Goal: Check status

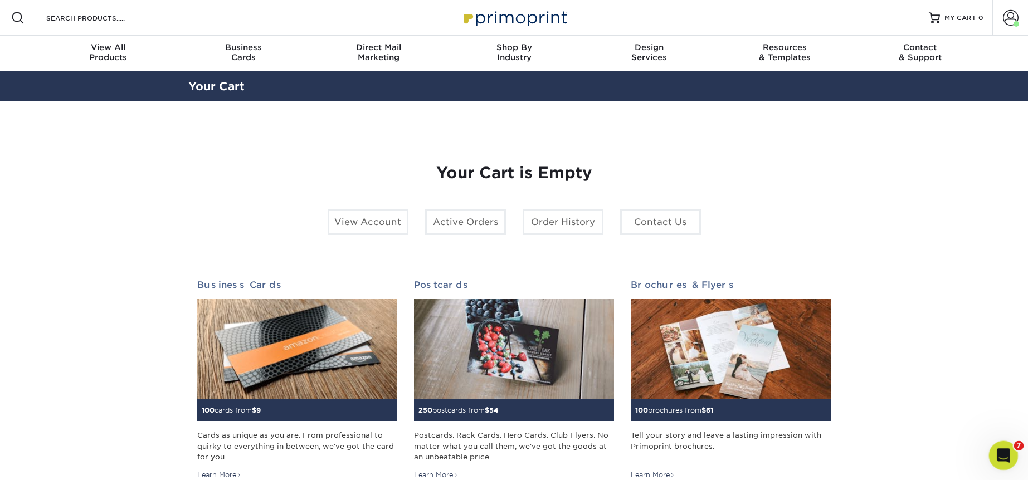
click at [1004, 440] on div "Open Intercom Messenger" at bounding box center [1002, 454] width 37 height 37
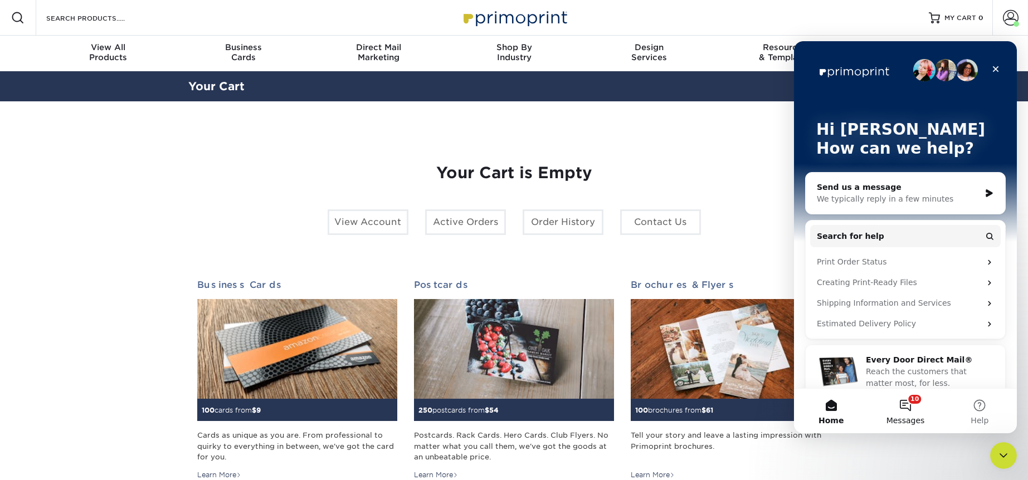
click at [907, 411] on button "10 Messages" at bounding box center [905, 411] width 74 height 45
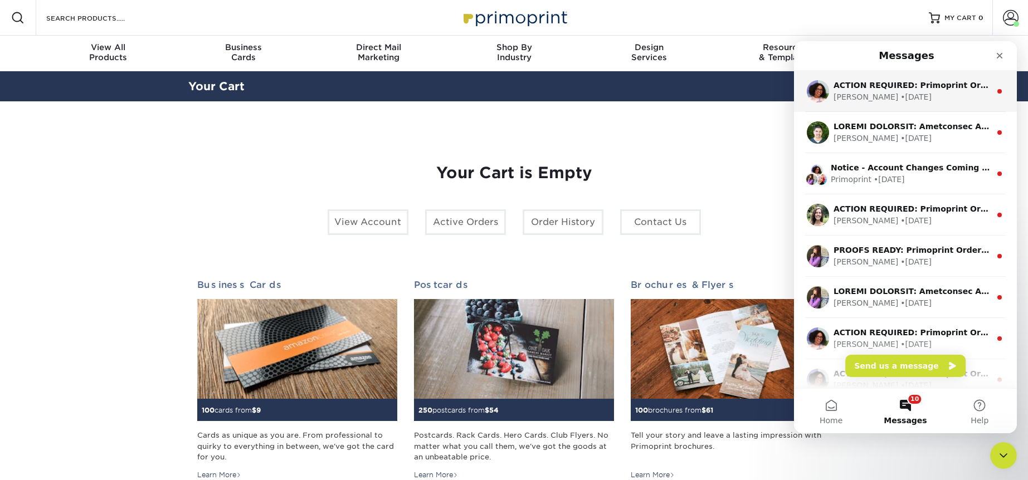
click at [908, 98] on div "[PERSON_NAME] • [DATE]" at bounding box center [912, 97] width 157 height 12
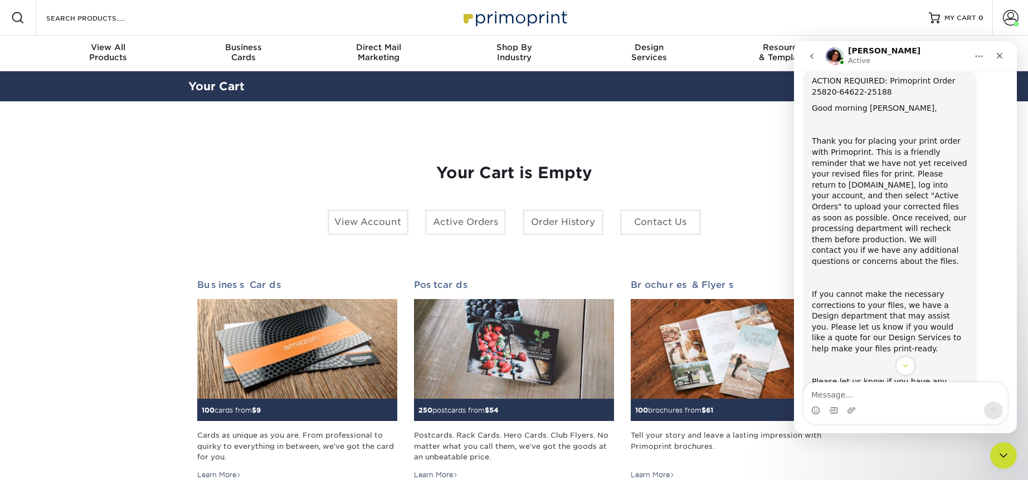
scroll to position [45, 0]
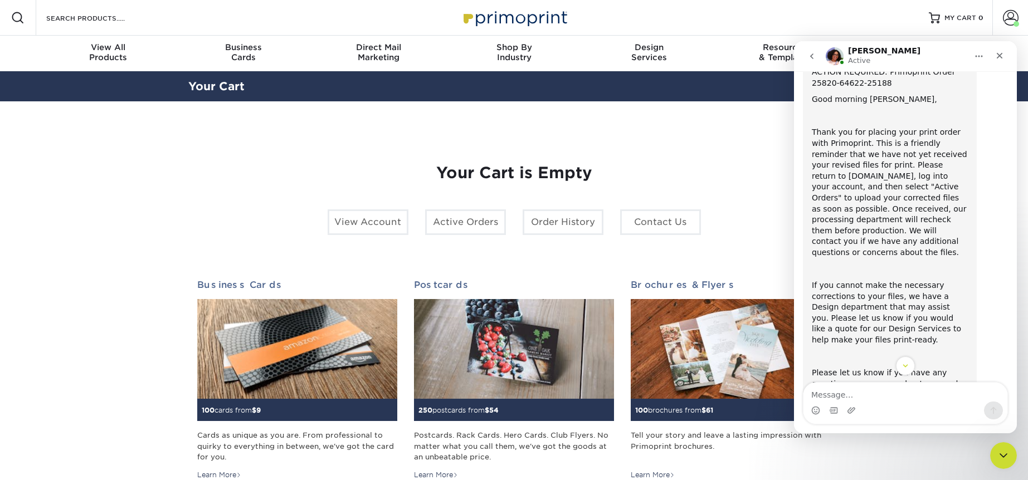
click at [709, 158] on div "Your Cart is Empty View Account Active Orders Order History Contact Us Business…" at bounding box center [514, 352] width 634 height 431
click at [1001, 50] on div "Close" at bounding box center [1000, 56] width 20 height 20
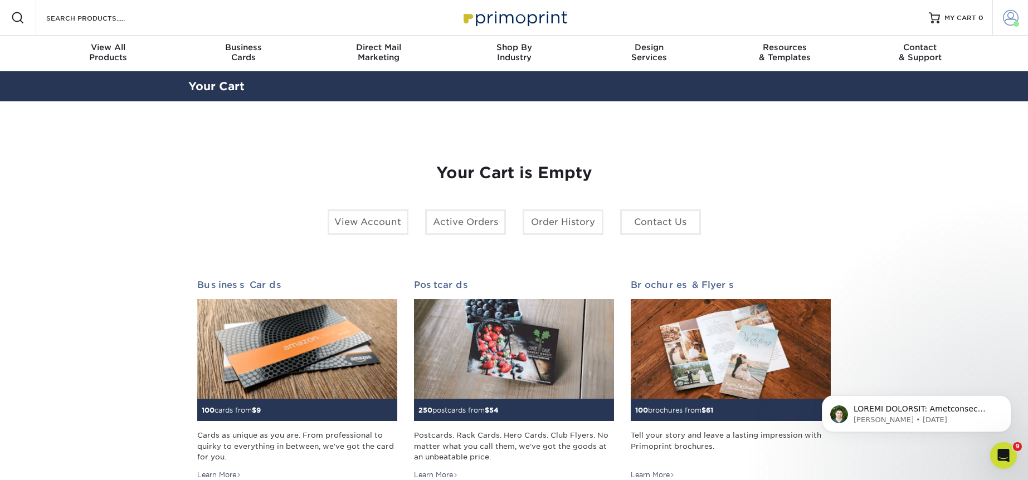
scroll to position [104, 0]
click at [1006, 17] on span at bounding box center [1011, 18] width 16 height 16
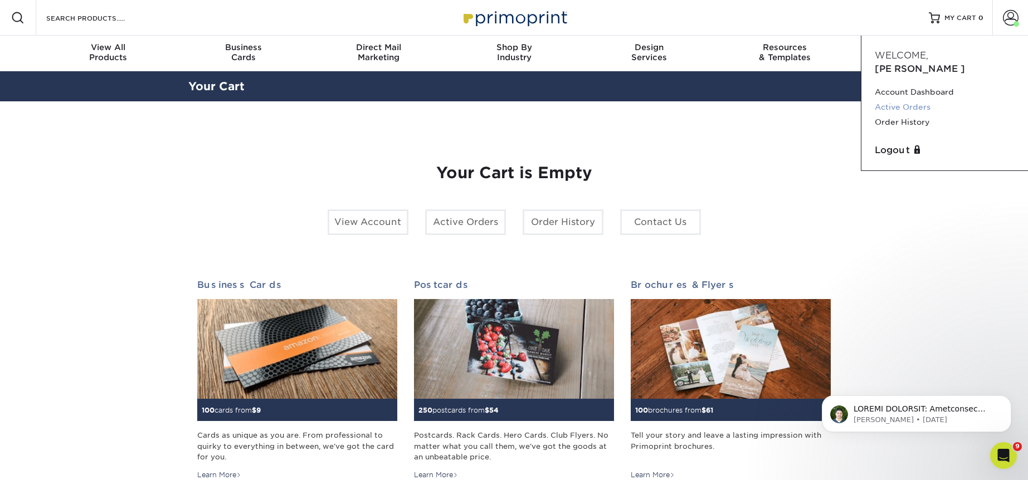
click at [907, 100] on link "Active Orders" at bounding box center [945, 107] width 140 height 15
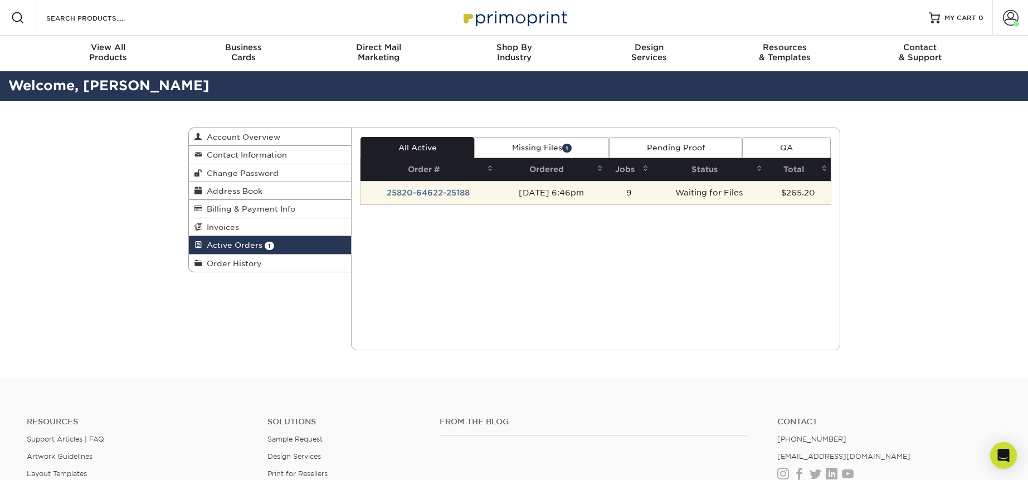
click at [438, 195] on td "25820-64622-25188" at bounding box center [429, 192] width 136 height 23
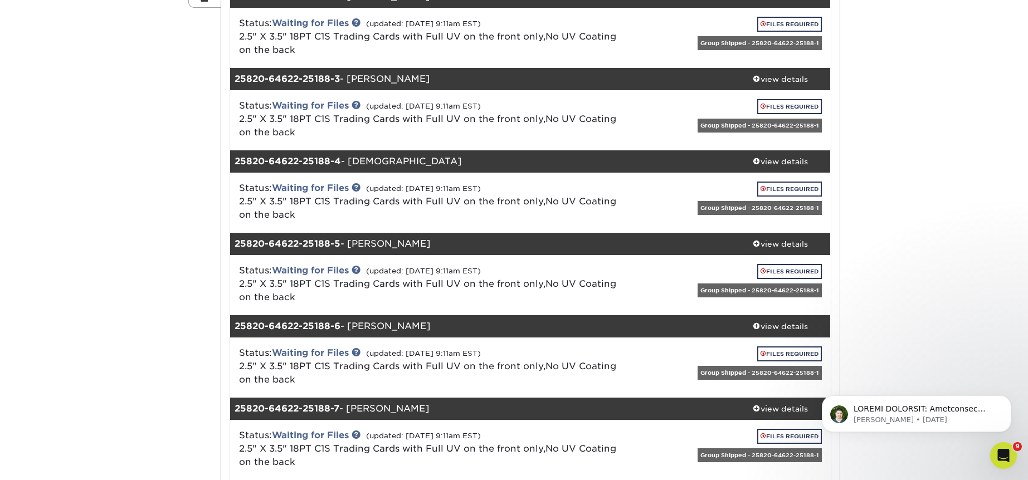
scroll to position [101, 0]
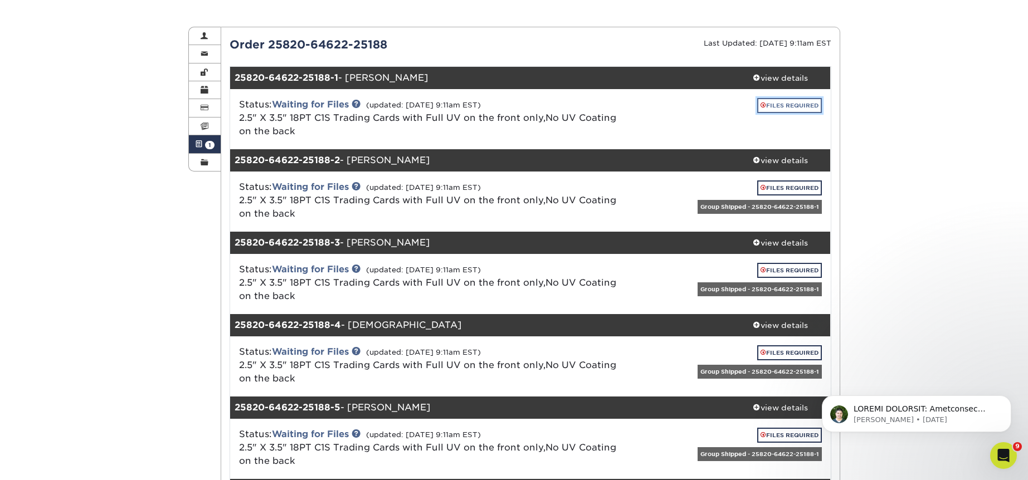
click at [773, 105] on link "FILES REQUIRED" at bounding box center [789, 105] width 65 height 15
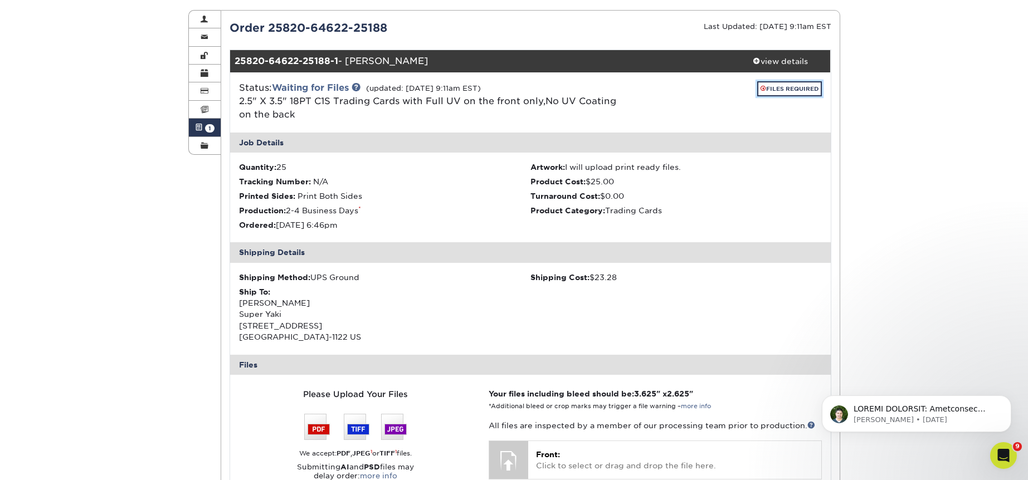
scroll to position [114, 0]
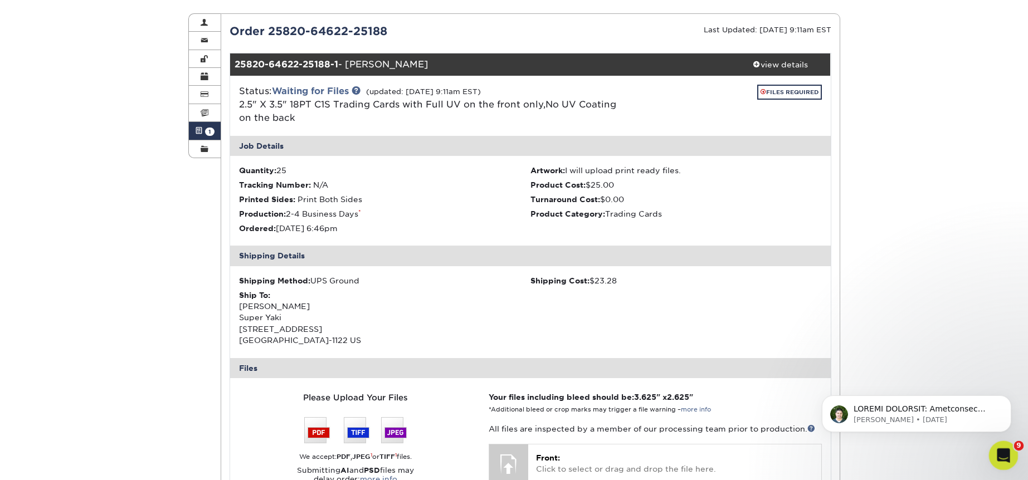
click at [999, 447] on icon "Open Intercom Messenger" at bounding box center [1002, 454] width 18 height 18
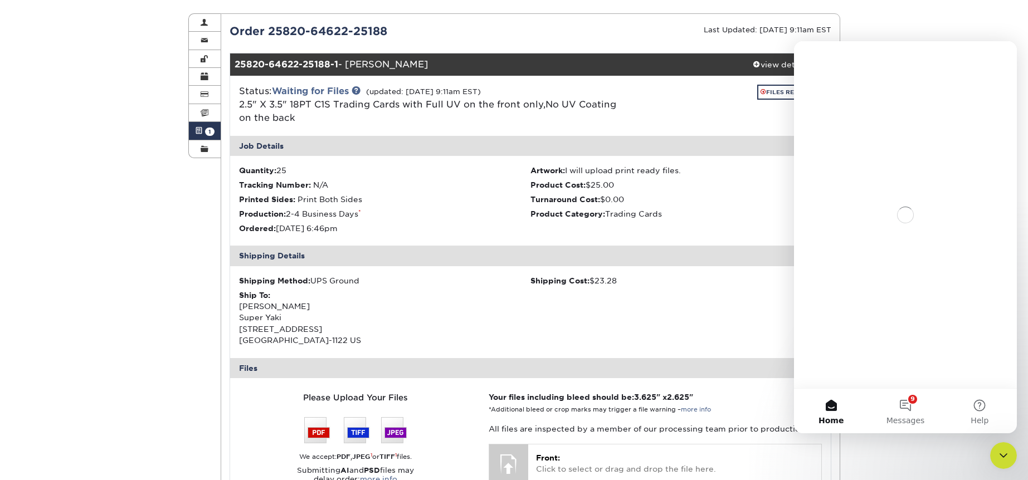
scroll to position [0, 0]
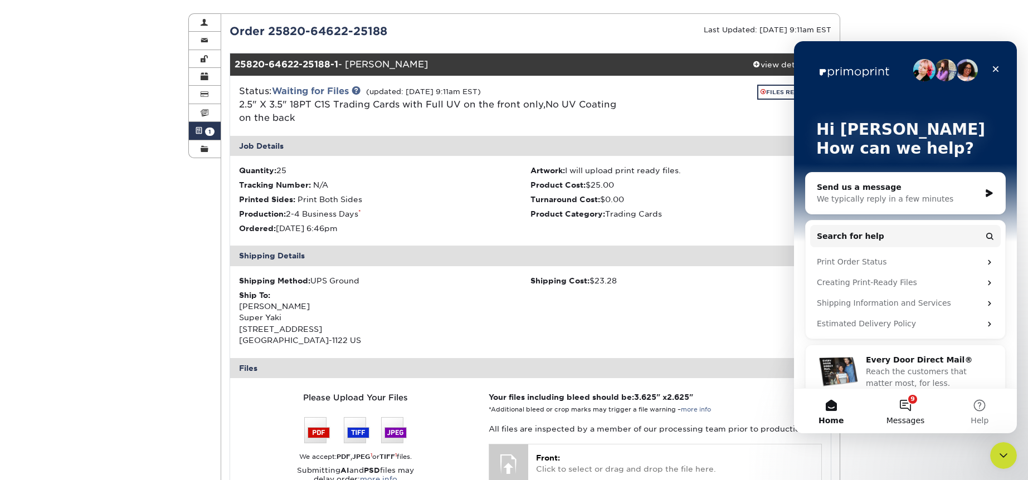
click at [916, 405] on button "9 Messages" at bounding box center [905, 411] width 74 height 45
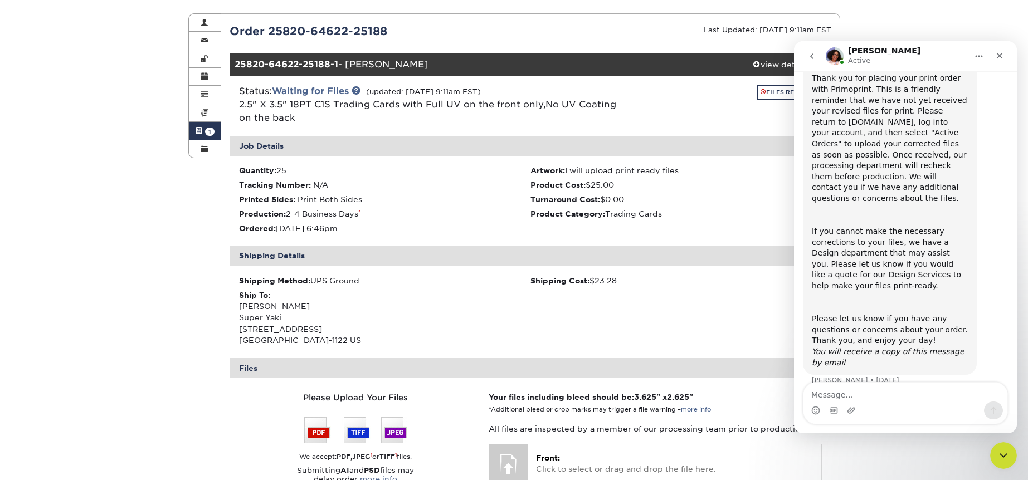
scroll to position [104, 0]
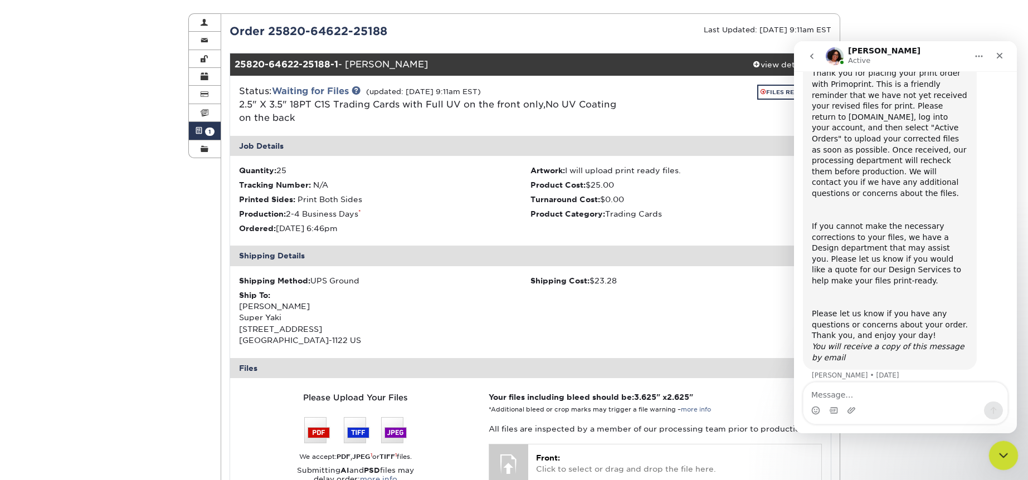
click at [1009, 451] on div "Close Intercom Messenger" at bounding box center [1002, 454] width 27 height 27
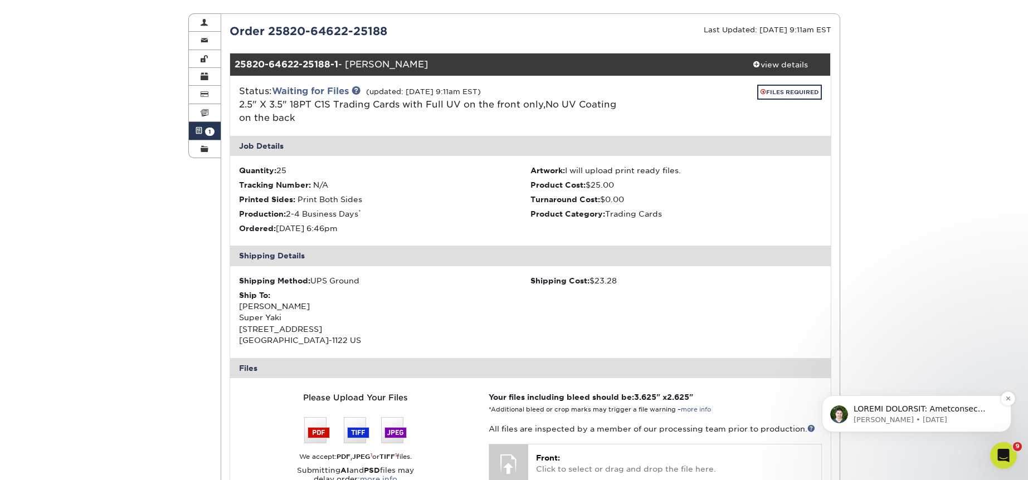
click at [934, 412] on p "message notification from Matthew, 5d ago. ACTION REQUIRED: Primoprint Order 25…" at bounding box center [926, 409] width 144 height 11
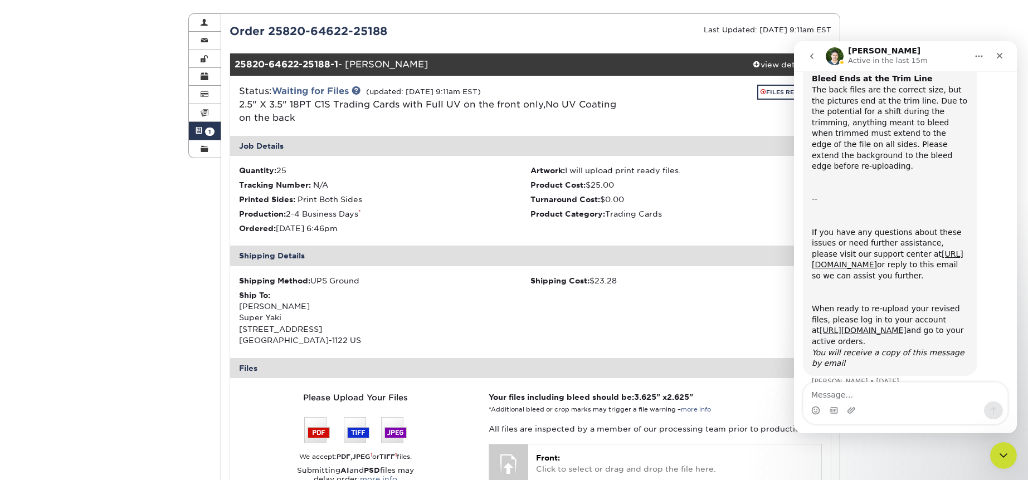
scroll to position [301, 0]
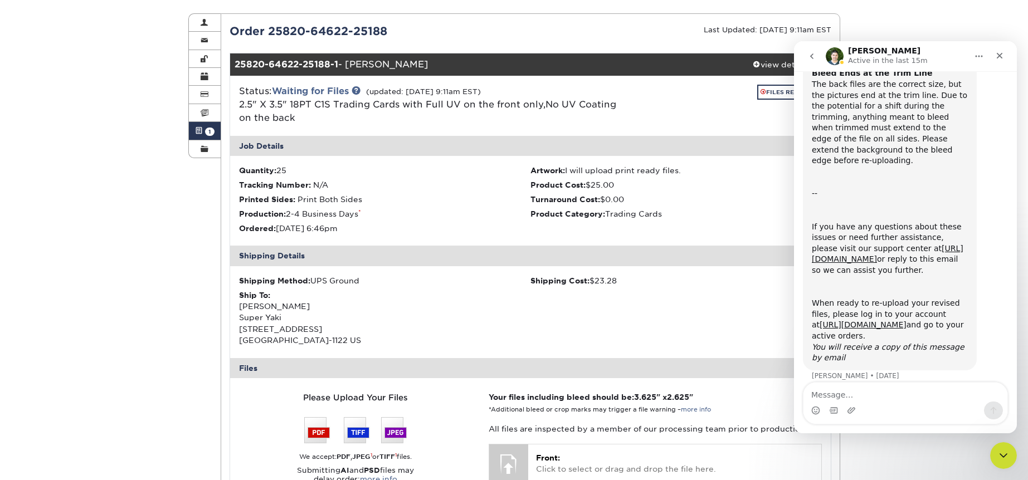
click at [759, 251] on div "Shipping Details" at bounding box center [530, 256] width 601 height 20
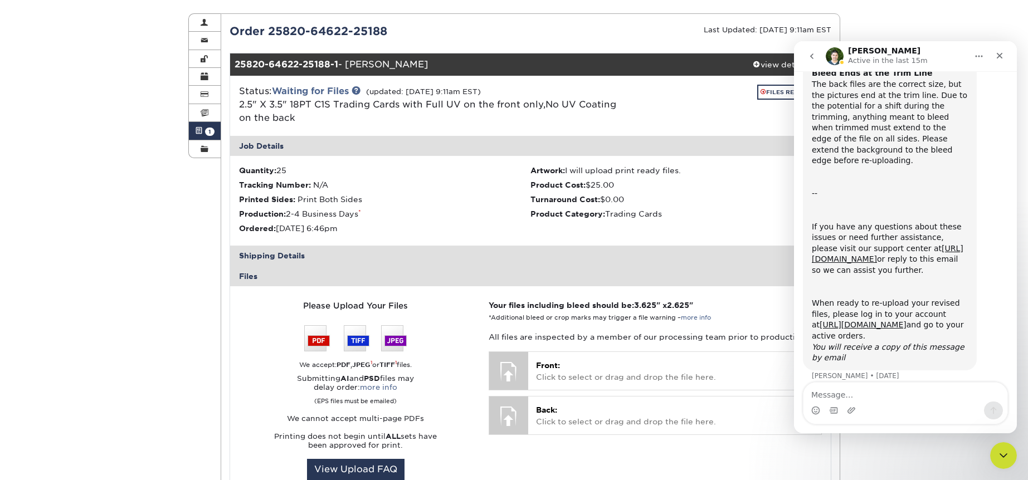
click at [759, 251] on div "Shipping Details" at bounding box center [530, 256] width 601 height 20
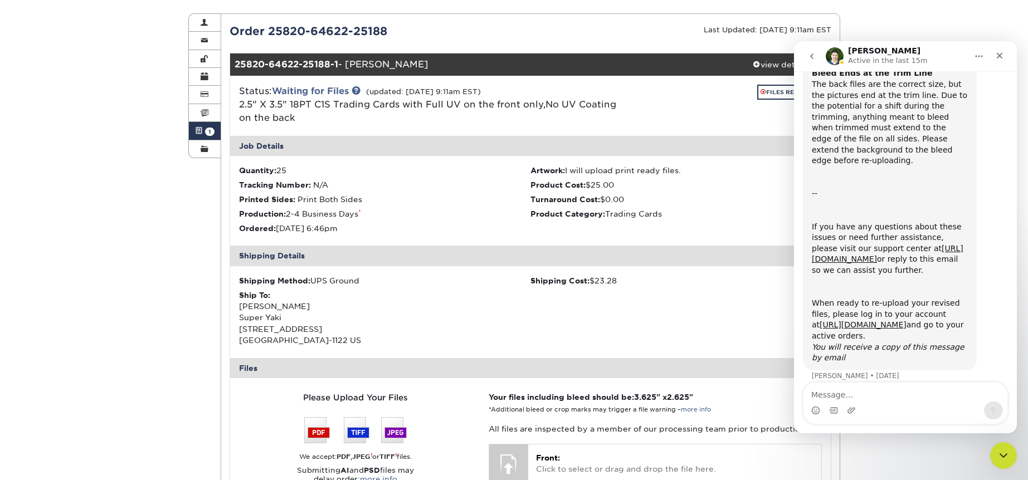
click at [691, 133] on div "Status: Waiting for Files (updated: 08/26/2025 9:11am EST) 2.5" X 3.5" 18PT C1S…" at bounding box center [531, 106] width 618 height 60
click at [998, 54] on icon "Close" at bounding box center [999, 55] width 9 height 9
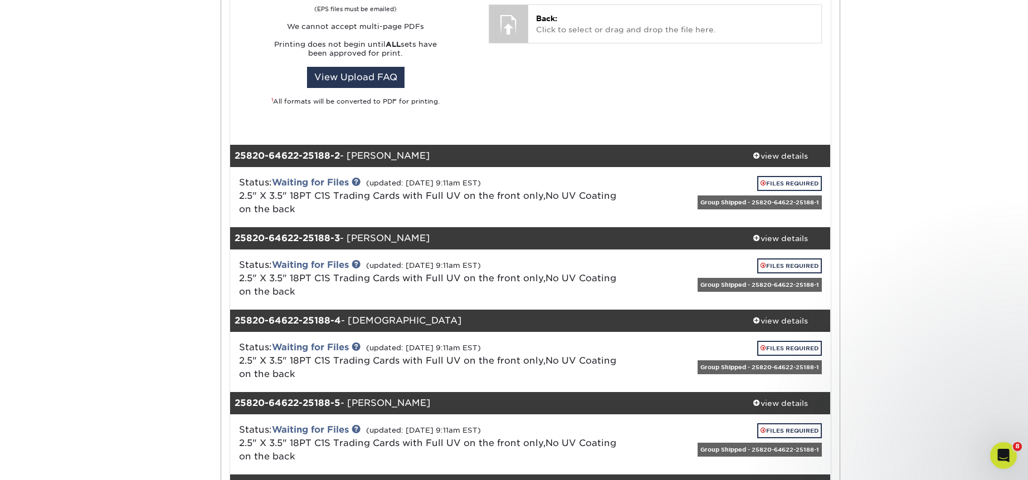
scroll to position [615, 0]
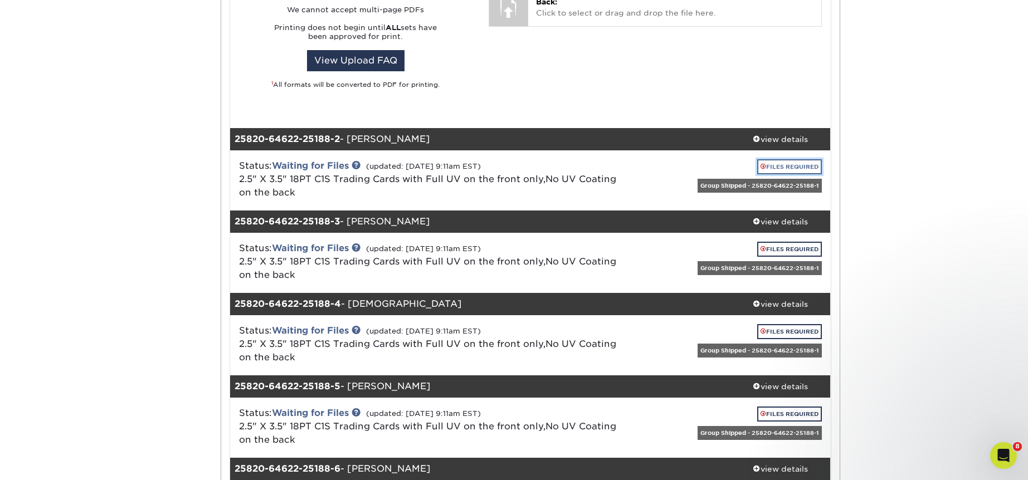
click at [794, 169] on link "FILES REQUIRED" at bounding box center [789, 166] width 65 height 15
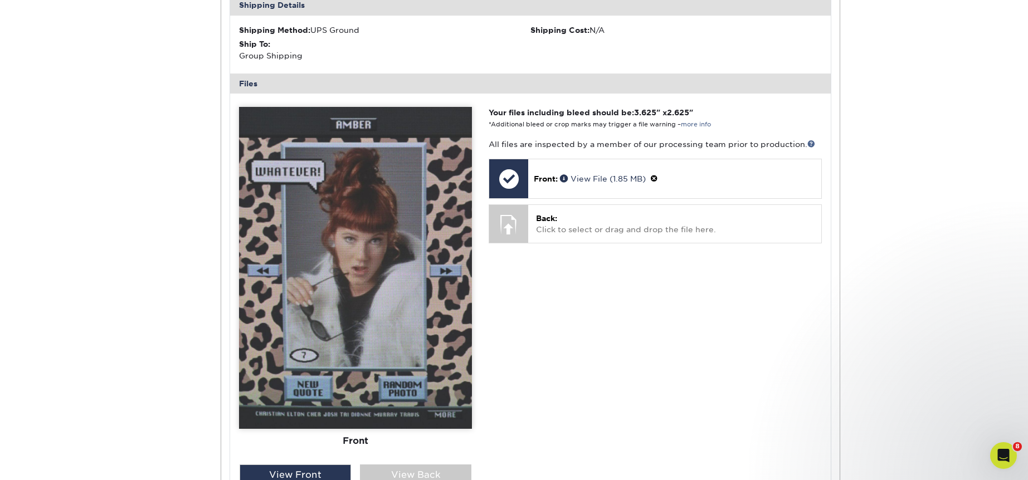
scroll to position [943, 0]
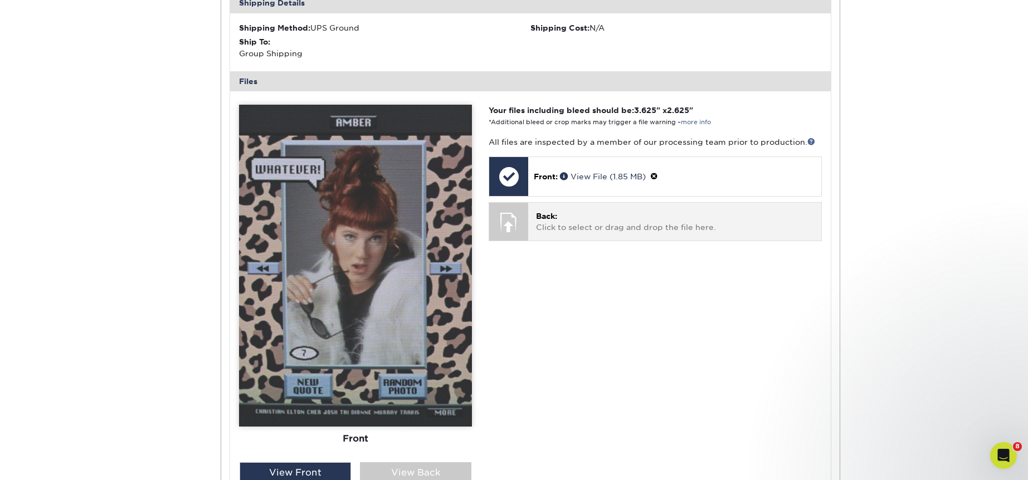
click at [580, 218] on p "Back: Click to select or drag and drop the file here." at bounding box center [674, 222] width 277 height 23
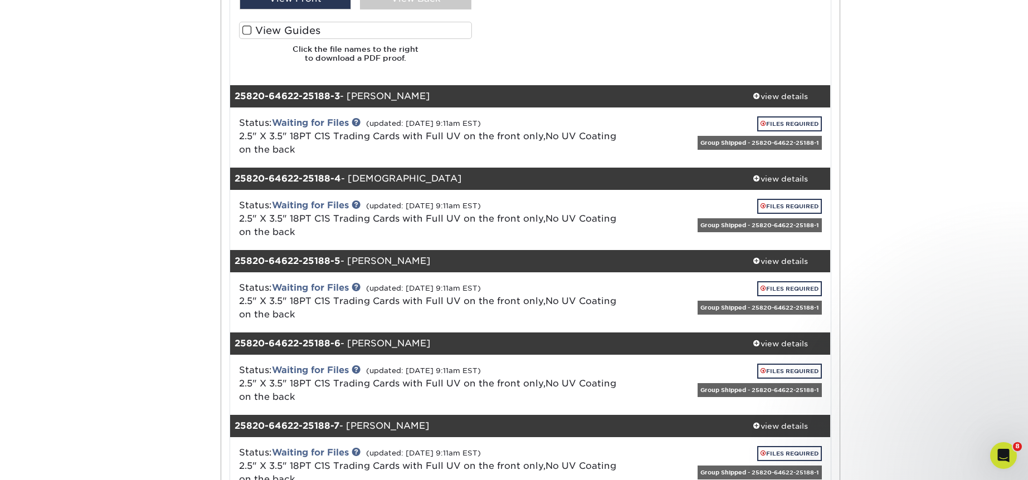
scroll to position [1426, 0]
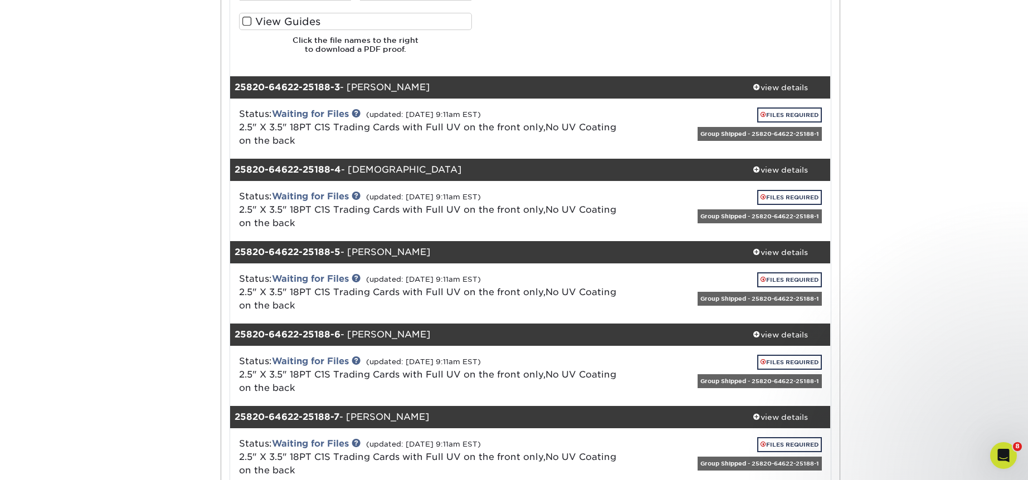
click at [647, 114] on div "FILES REQUIRED" at bounding box center [726, 118] width 192 height 20
click at [762, 120] on link "FILES REQUIRED" at bounding box center [789, 115] width 65 height 15
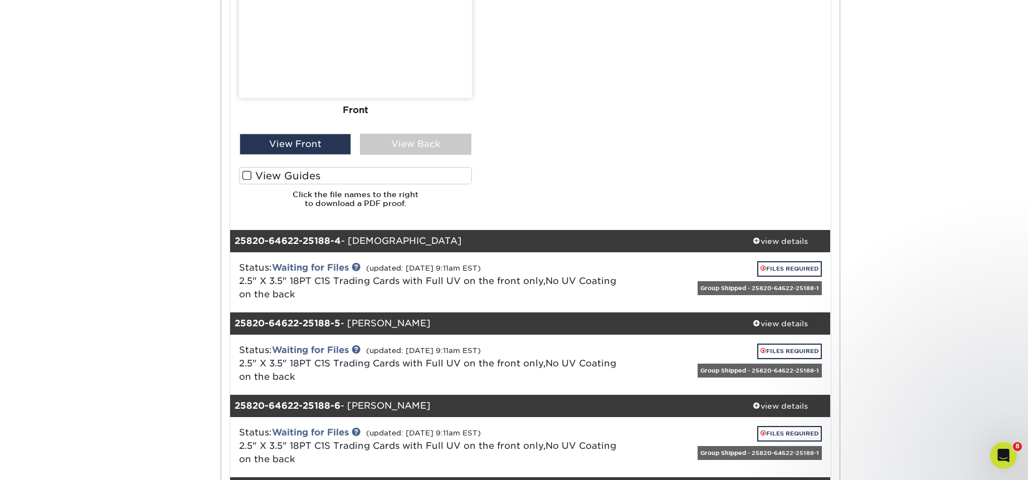
scroll to position [2032, 0]
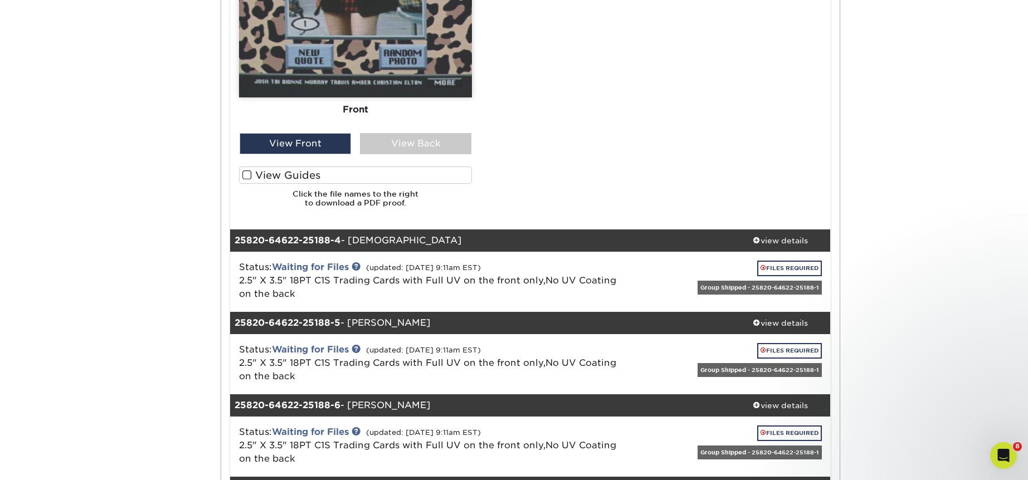
click at [563, 264] on div "Status: Waiting for Files (updated: 08/26/2025 9:11am EST) 2.5" X 3.5" 18PT C1S…" at bounding box center [431, 281] width 400 height 40
click at [789, 266] on link "FILES REQUIRED" at bounding box center [789, 268] width 65 height 15
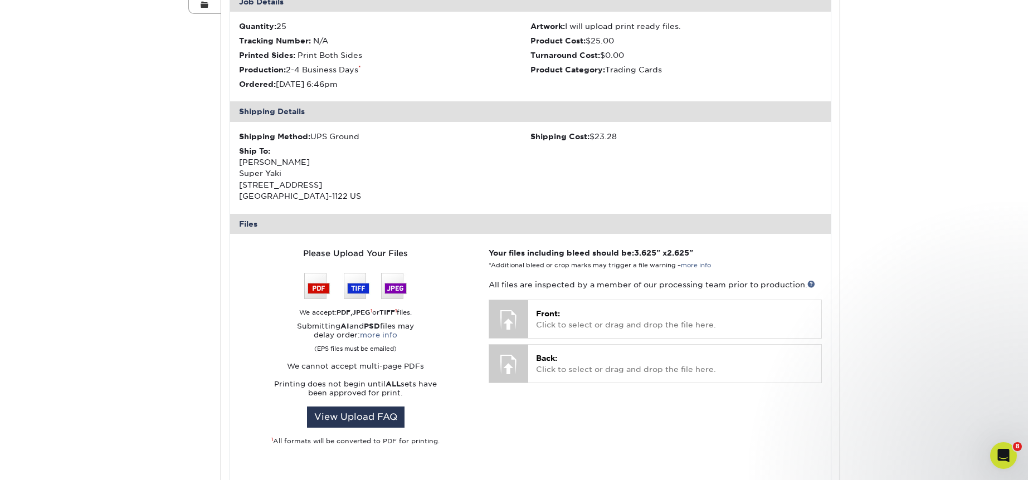
scroll to position [269, 0]
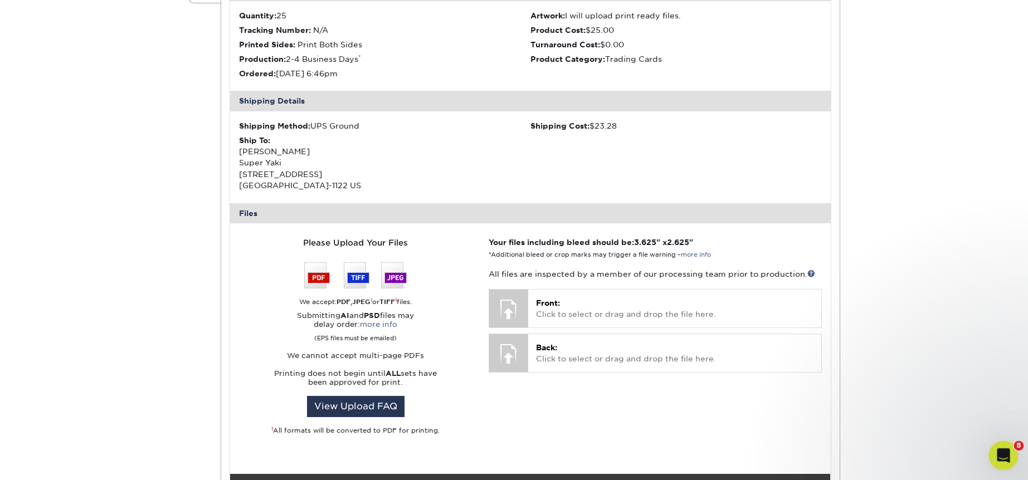
click at [1003, 455] on icon "Open Intercom Messenger" at bounding box center [1002, 454] width 18 height 18
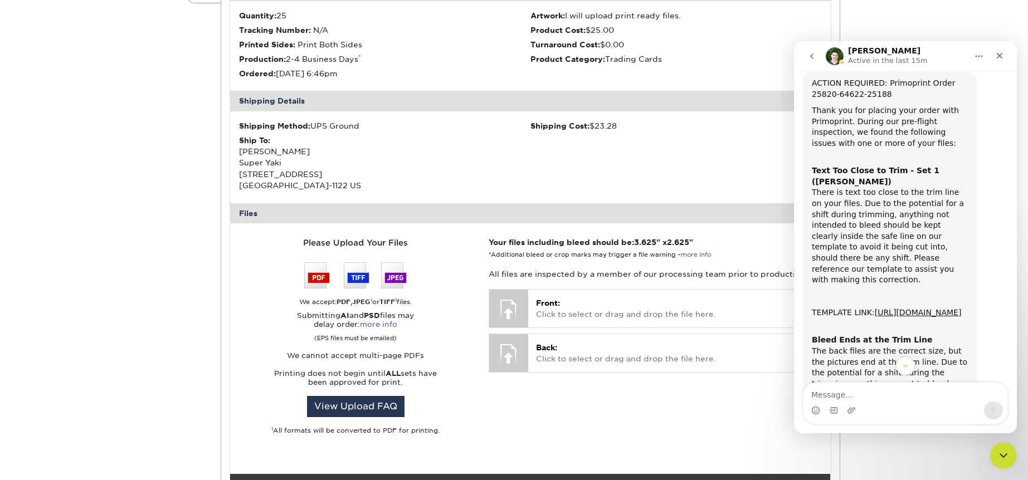
scroll to position [36, 0]
click at [890, 307] on link "https://www.primoprint.com/template-files/trading-cards/3.5x2.5.zip" at bounding box center [918, 311] width 87 height 9
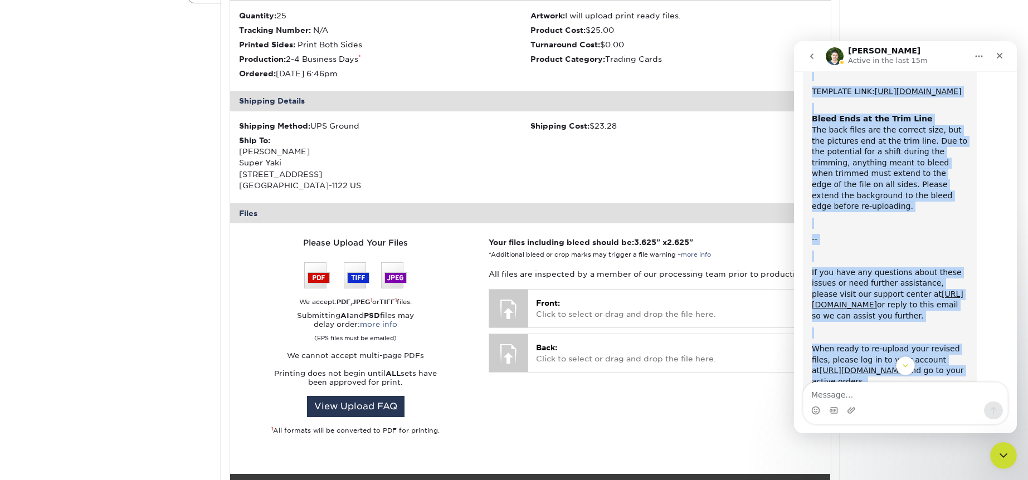
scroll to position [301, 0]
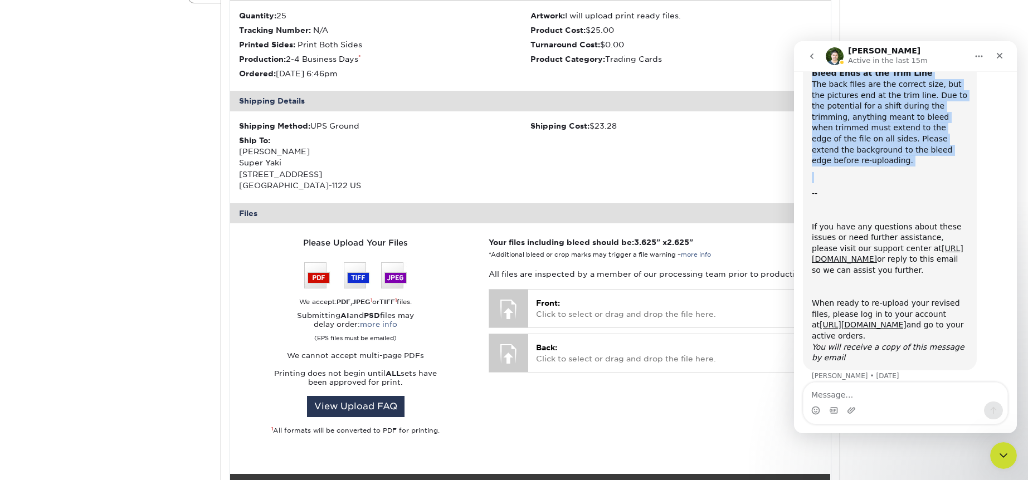
drag, startPoint x: 813, startPoint y: 118, endPoint x: 908, endPoint y: 159, distance: 103.6
click at [908, 159] on div "ACTION REQUIRED: Primoprint Order 25820-64622-25188 Thank you for placing your …" at bounding box center [890, 87] width 156 height 553
copy div "ACTION REQUIRED: Primoprint Order 25820-64622-25188 Thank you for placing your …"
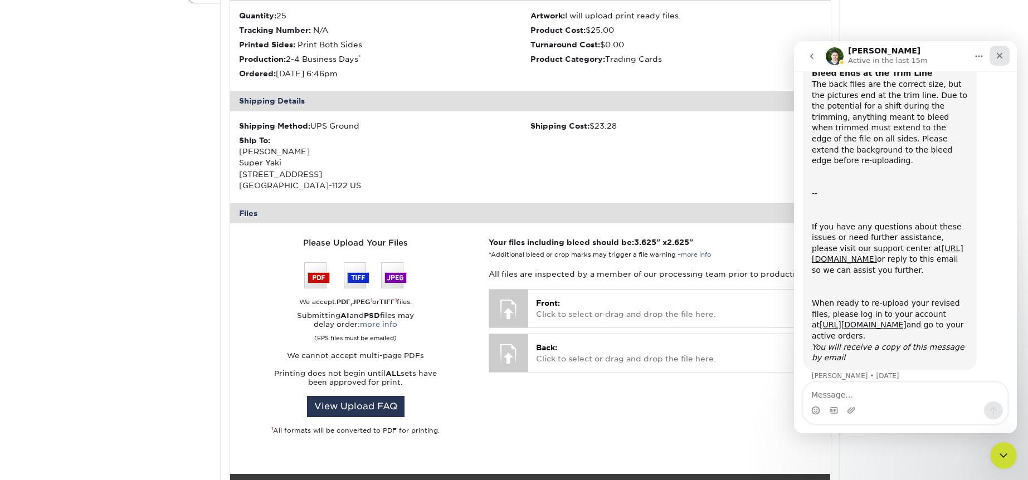
drag, startPoint x: 997, startPoint y: 57, endPoint x: 1777, endPoint y: 99, distance: 780.8
click at [997, 57] on icon "Close" at bounding box center [1000, 56] width 6 height 6
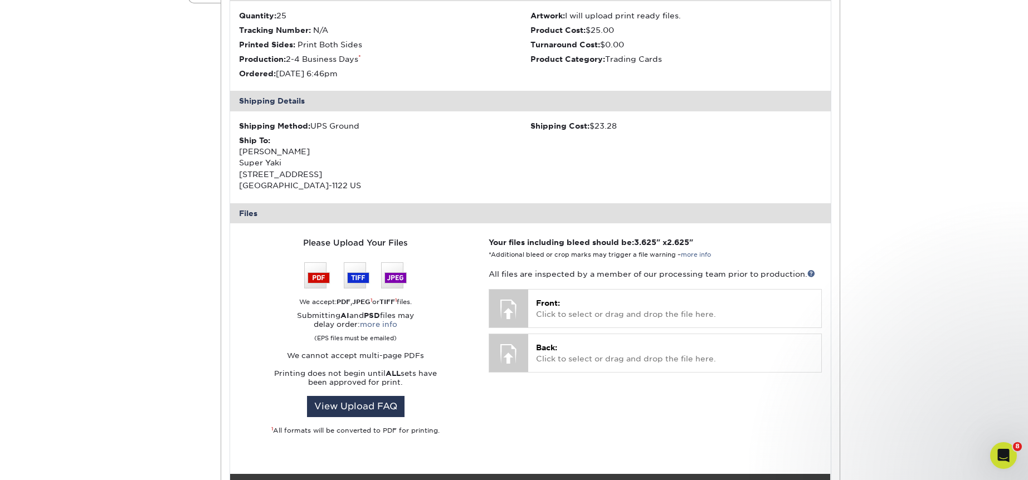
scroll to position [0, 0]
click at [1008, 460] on div "Open Intercom Messenger" at bounding box center [1002, 454] width 37 height 37
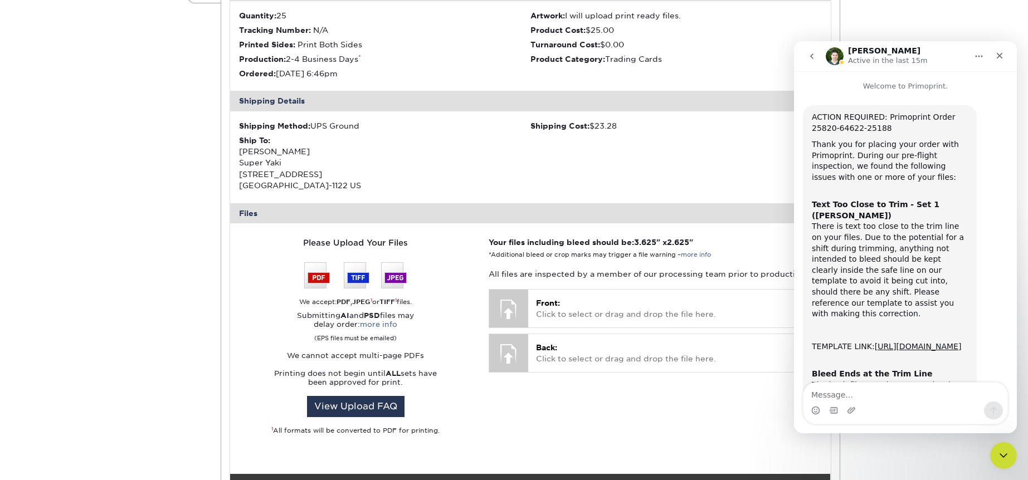
scroll to position [301, 0]
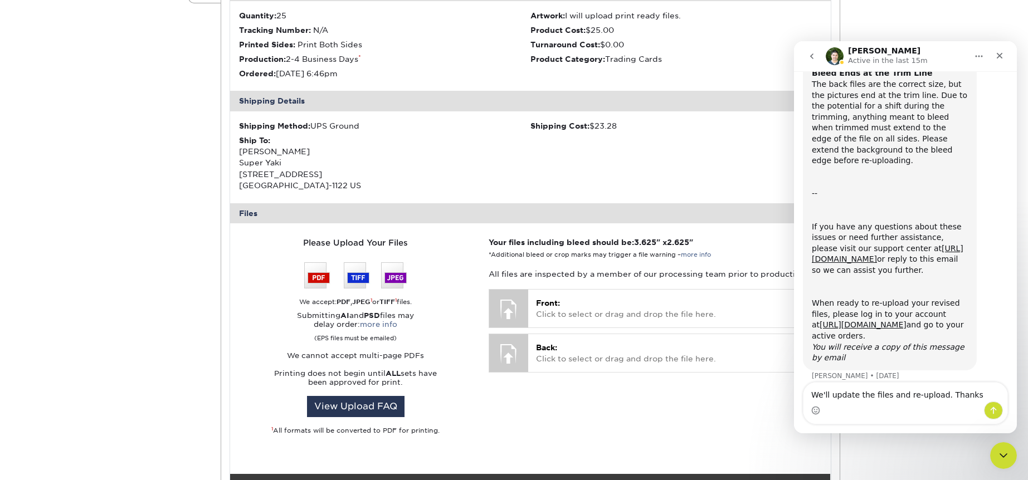
type textarea "We'll update the files and re-upload. Thanks!"
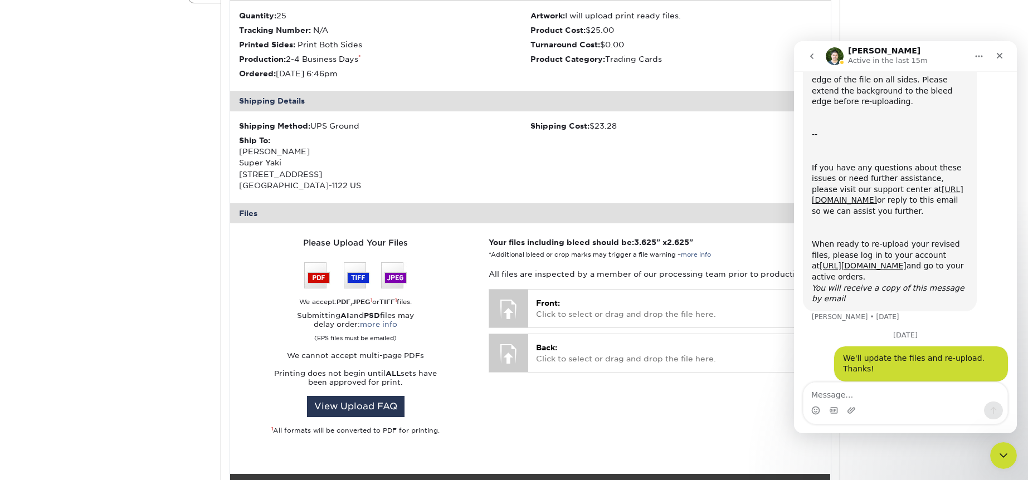
click at [747, 70] on ul "Quantity: 25 Artwork: I will upload print ready files. Tracking Number: N/A Pro…" at bounding box center [530, 46] width 601 height 90
